Goal: Navigation & Orientation: Find specific page/section

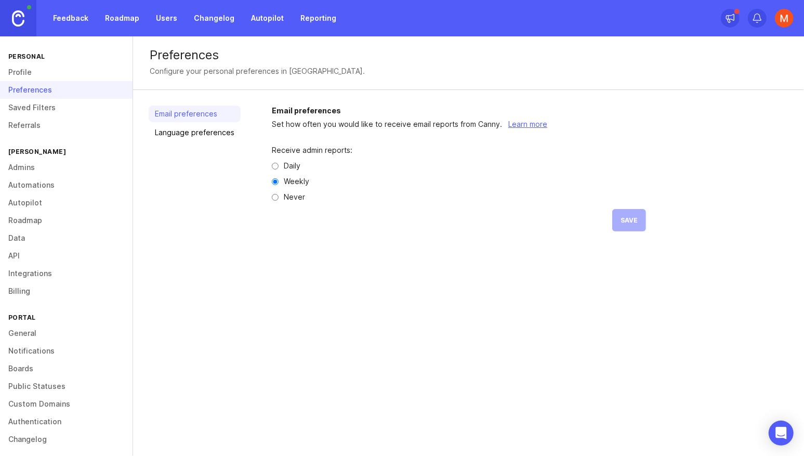
click at [68, 20] on link "Feedback" at bounding box center [71, 18] width 48 height 19
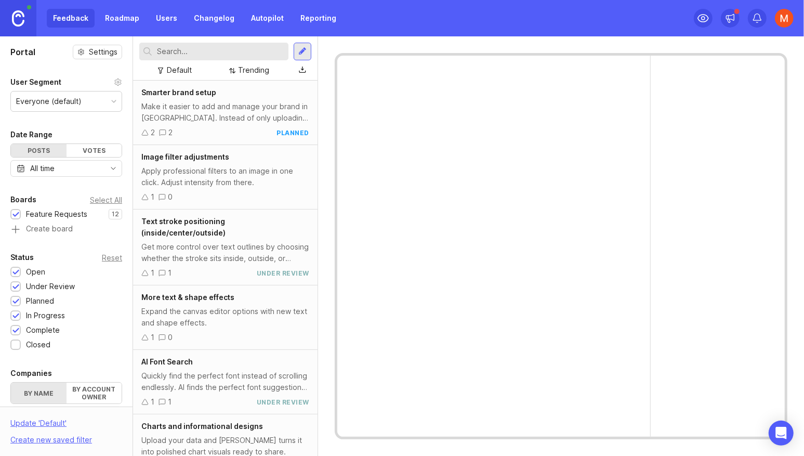
click at [124, 23] on link "Roadmap" at bounding box center [122, 18] width 47 height 19
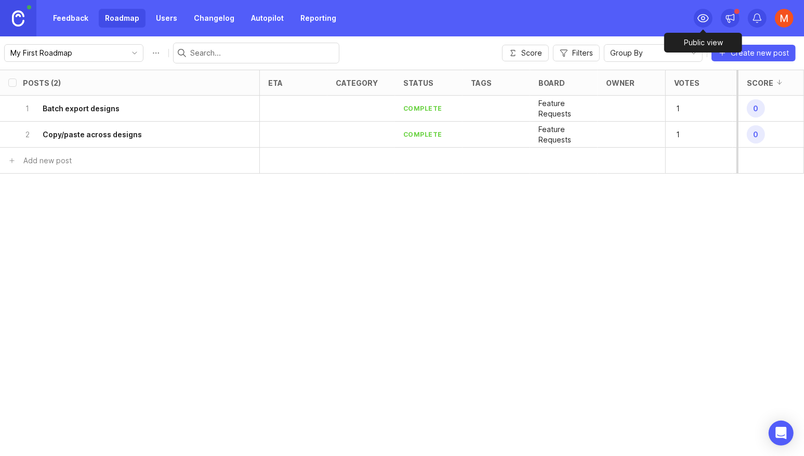
click at [700, 15] on icon at bounding box center [703, 18] width 10 height 7
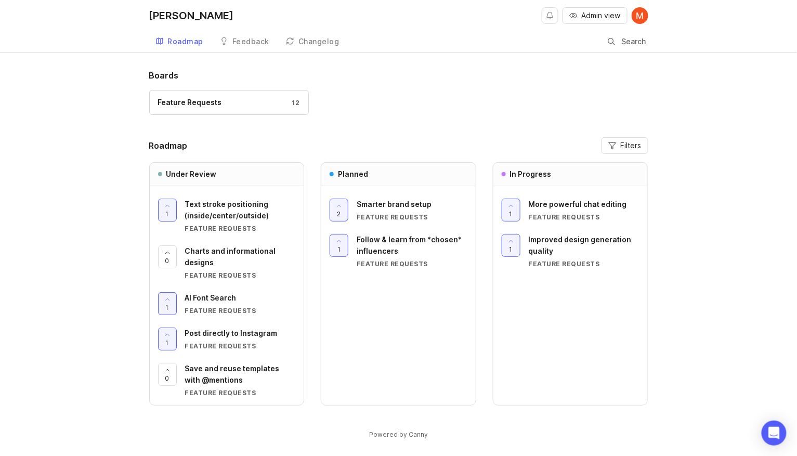
click at [308, 38] on div "Changelog" at bounding box center [318, 41] width 41 height 7
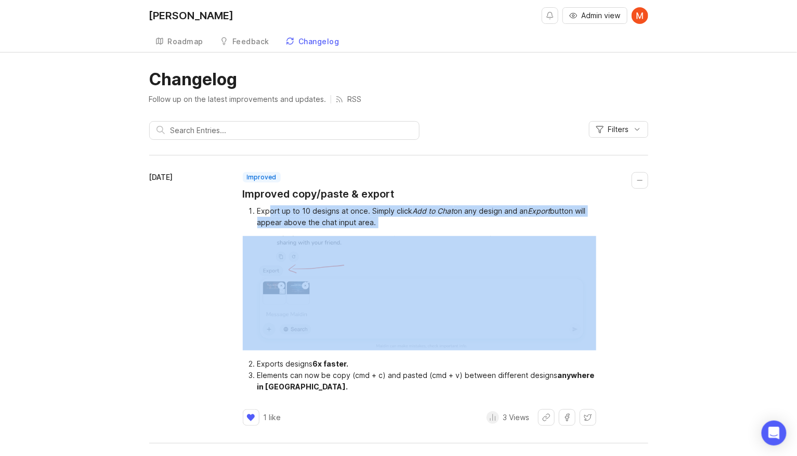
drag, startPoint x: 270, startPoint y: 215, endPoint x: 404, endPoint y: 238, distance: 136.1
click at [404, 238] on div "Export up to 10 designs at once. Simply click Add to Chat on any design and an …" at bounding box center [419, 298] width 353 height 187
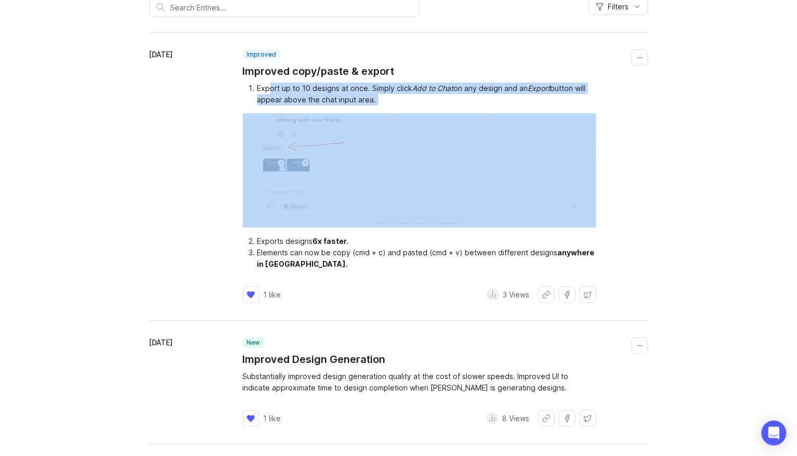
scroll to position [152, 0]
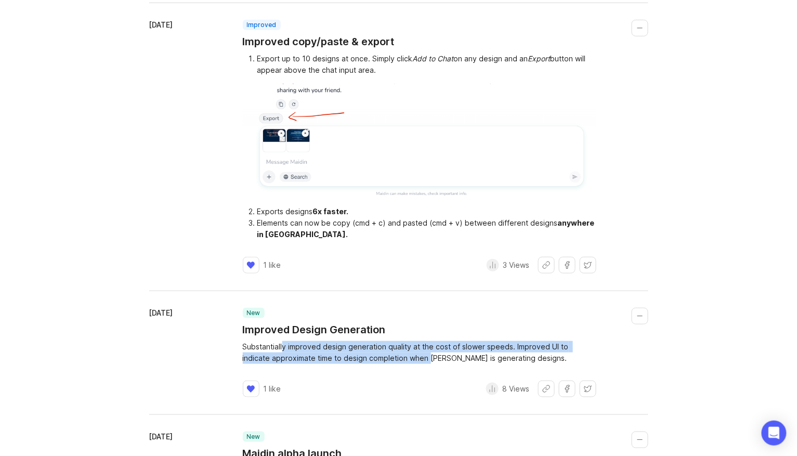
drag, startPoint x: 284, startPoint y: 348, endPoint x: 411, endPoint y: 367, distance: 128.2
click at [407, 361] on div "Substantially improved design generation quality at the cost of slower speeds. …" at bounding box center [419, 352] width 353 height 23
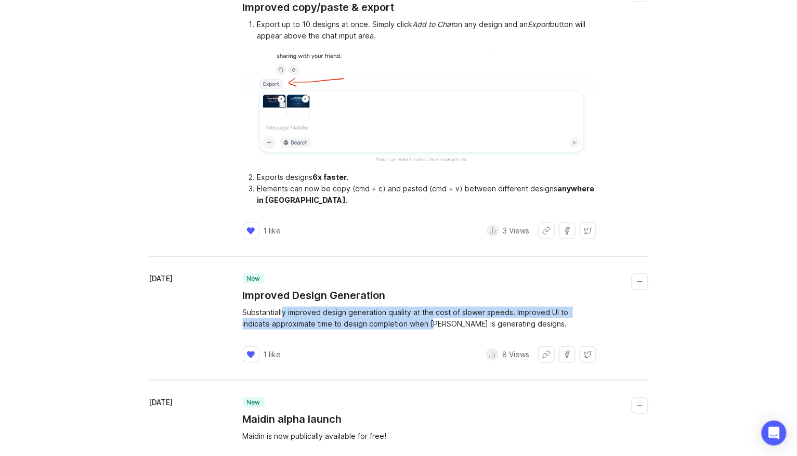
scroll to position [227, 0]
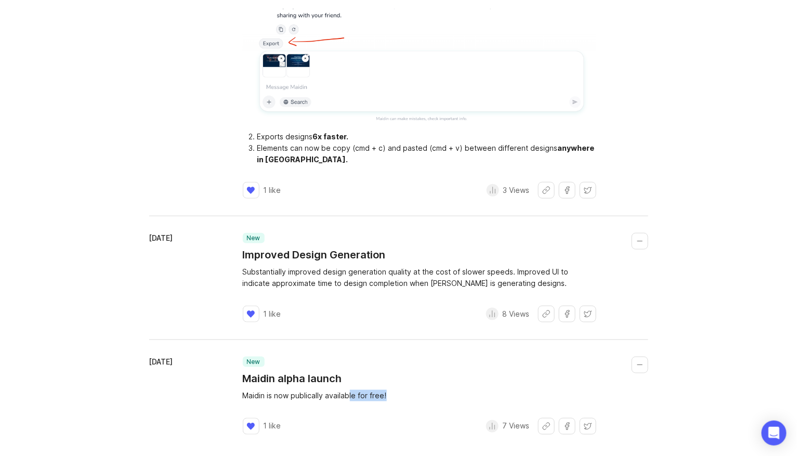
drag, startPoint x: 319, startPoint y: 401, endPoint x: 376, endPoint y: 402, distance: 56.7
click at [375, 402] on div "new Maidin alpha launch Maidin is now publically available for free! 1 like 7 V…" at bounding box center [445, 396] width 405 height 78
click at [380, 398] on div "Maidin is now publically available for free!" at bounding box center [419, 395] width 353 height 11
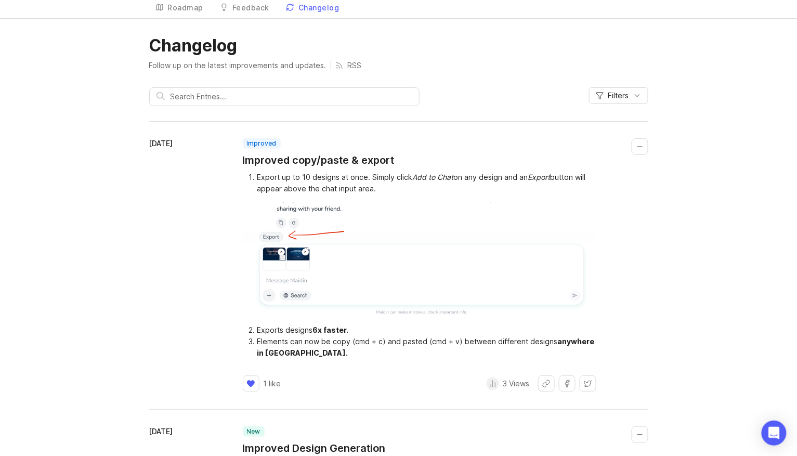
scroll to position [0, 0]
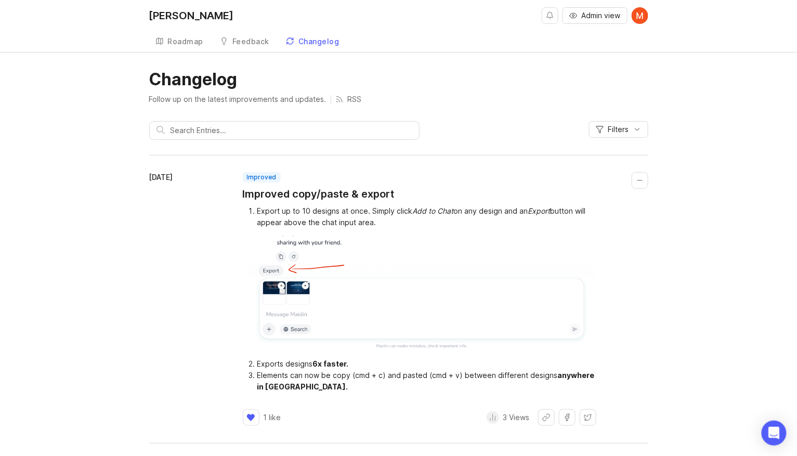
click at [182, 38] on div "Roadmap" at bounding box center [186, 41] width 36 height 7
